Goal: Information Seeking & Learning: Learn about a topic

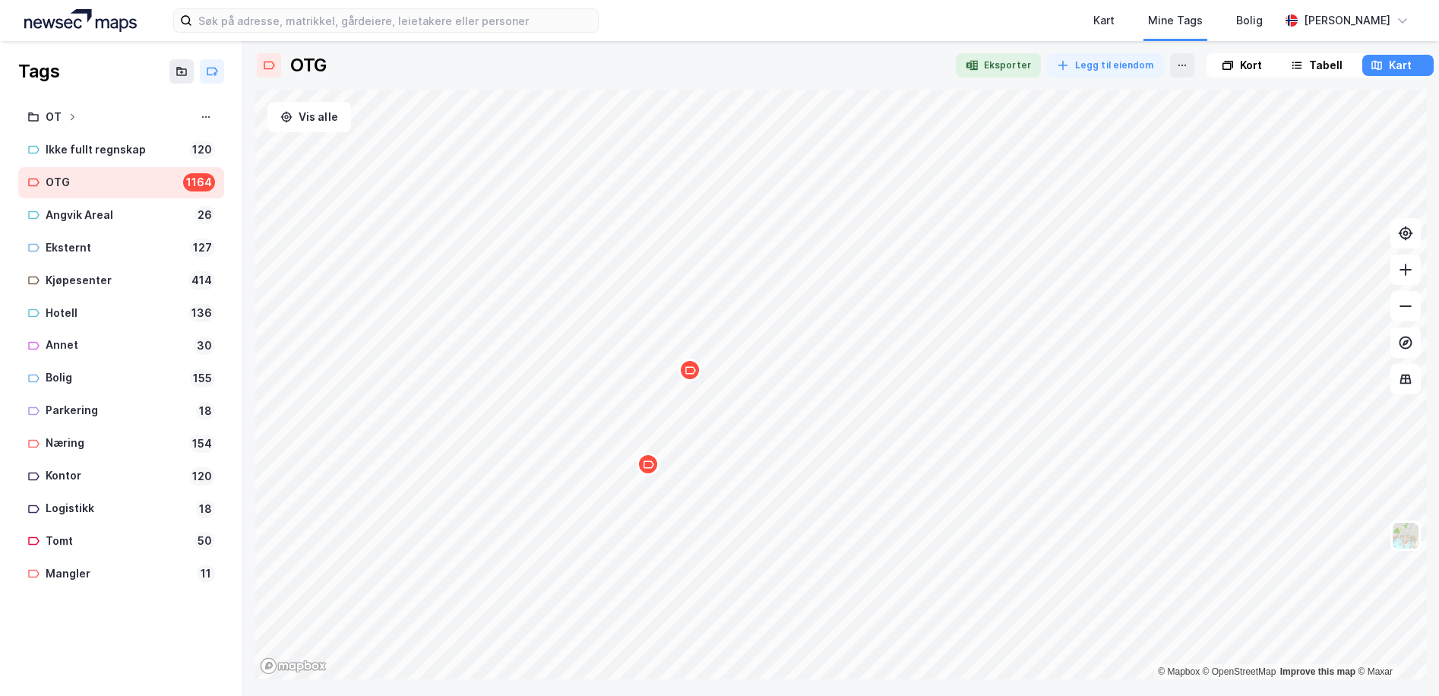
click at [690, 372] on icon "Map marker" at bounding box center [689, 370] width 11 height 11
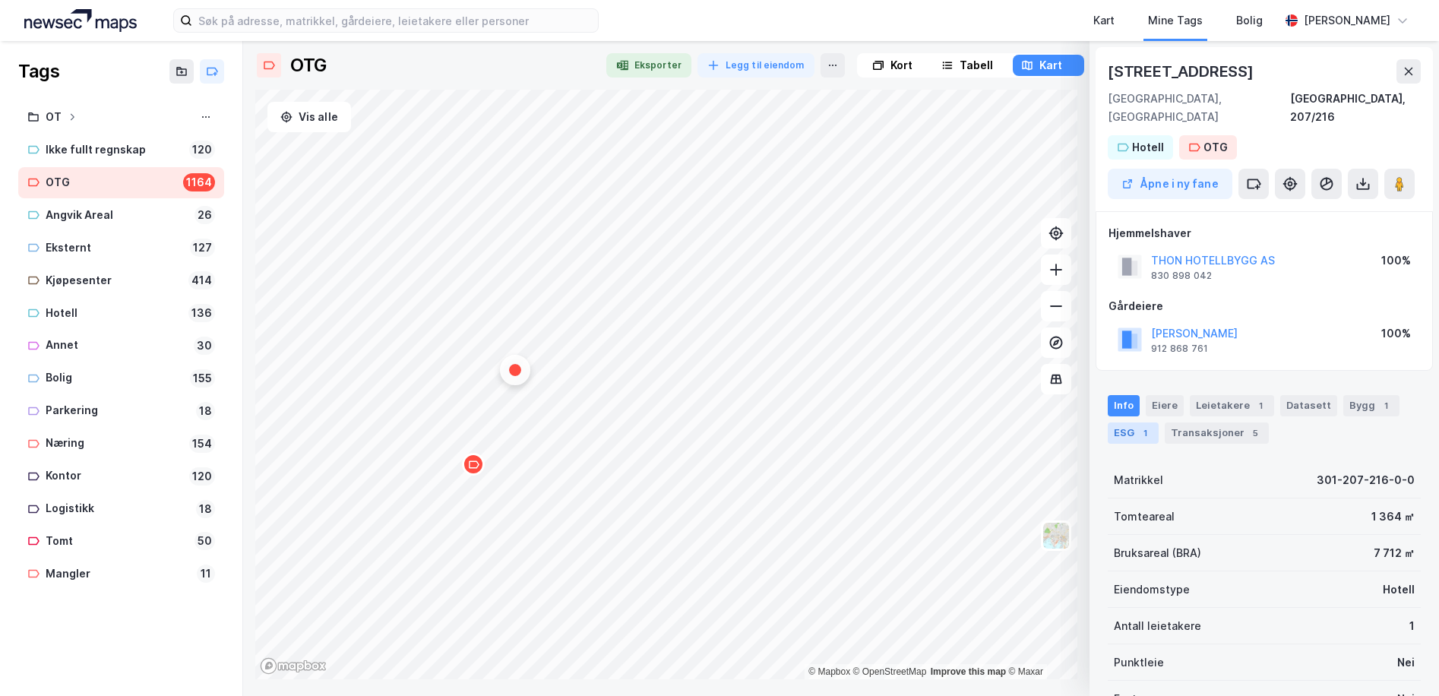
click at [1133, 422] on div "ESG 1" at bounding box center [1133, 432] width 51 height 21
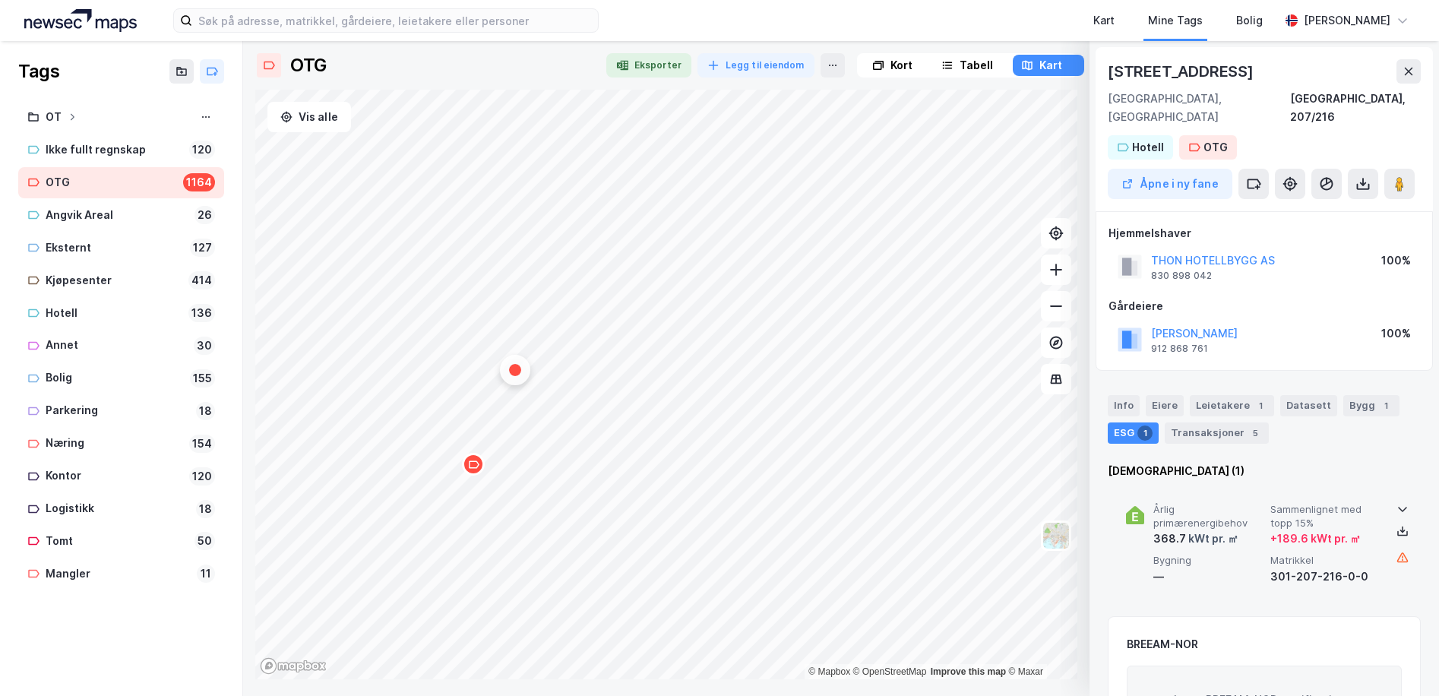
scroll to position [76, 0]
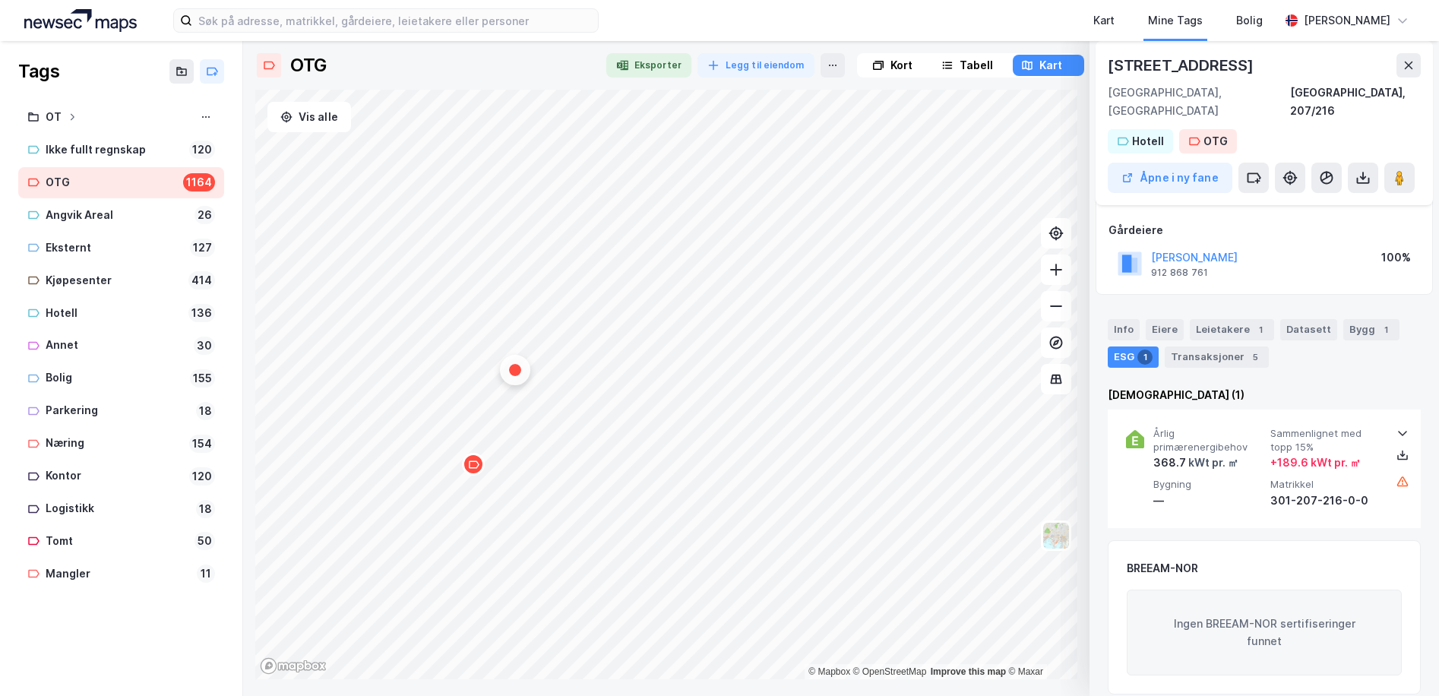
click at [479, 469] on div "Map marker" at bounding box center [473, 464] width 23 height 23
